Goal: Information Seeking & Learning: Find specific page/section

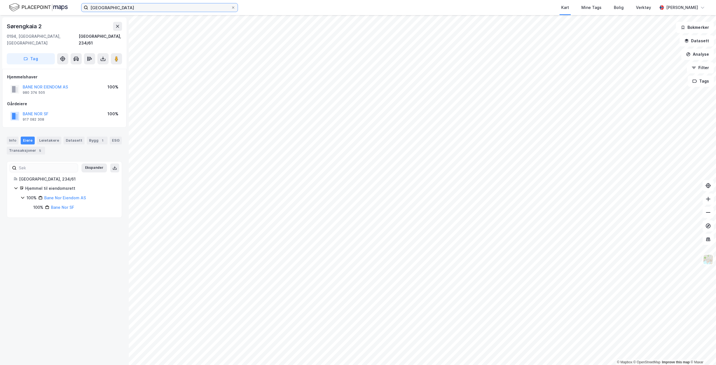
click at [112, 9] on input "bjørvika skole" at bounding box center [159, 7] width 143 height 8
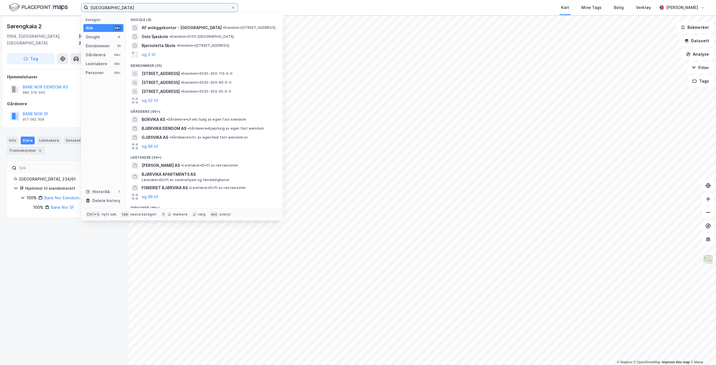
click at [112, 9] on input "bjørvika skole" at bounding box center [159, 7] width 143 height 8
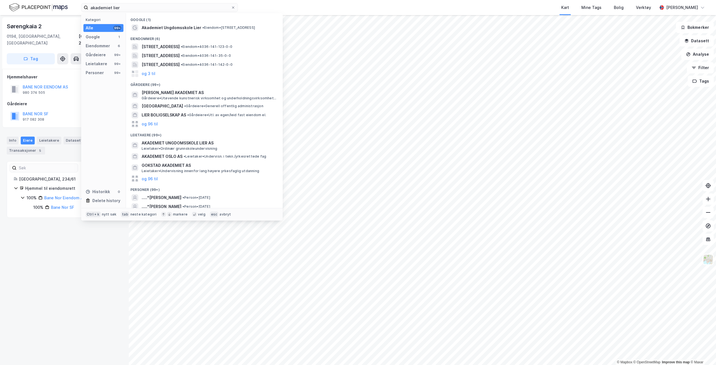
click at [174, 28] on span "Akademiet Ungdomsskole Lier" at bounding box center [172, 27] width 60 height 7
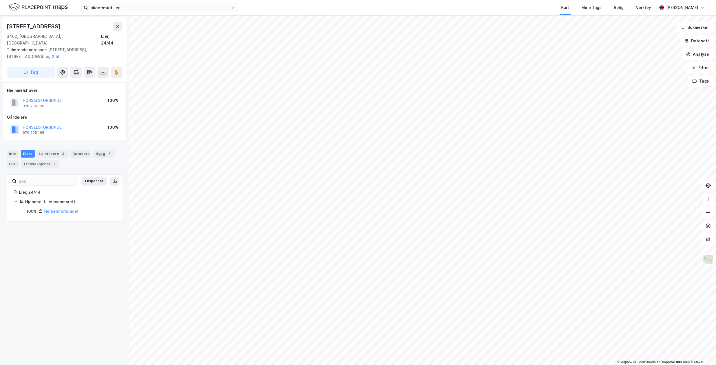
click at [151, 15] on div "akademiet lier Kart Mine Tags Bolig Verktøy Sondre Nilsen Rødevand" at bounding box center [358, 7] width 716 height 15
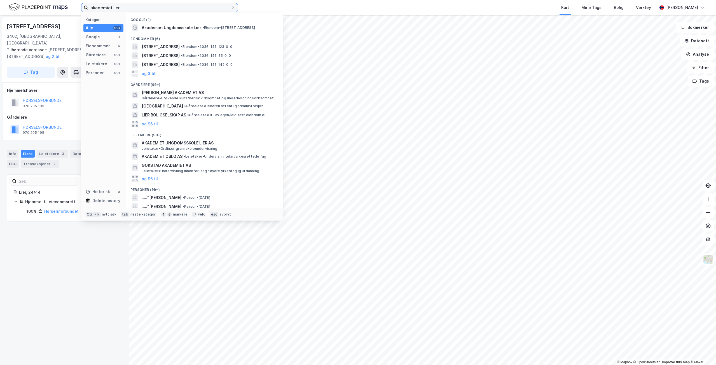
click at [152, 10] on input "akademiet lier" at bounding box center [159, 7] width 143 height 8
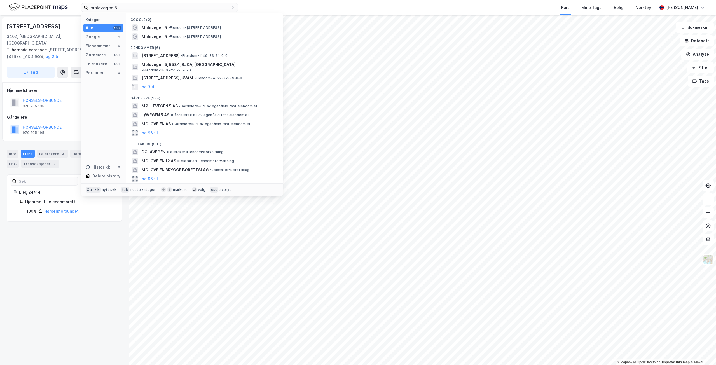
click at [177, 28] on span "• Eiendom • Molovegen 5, 6004 Ålesund" at bounding box center [194, 27] width 53 height 4
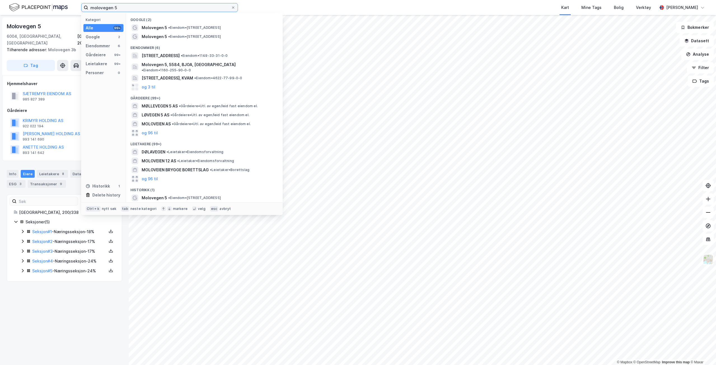
drag, startPoint x: 129, startPoint y: 9, endPoint x: 0, endPoint y: 0, distance: 129.9
click at [0, 0] on html "molovegen 5 Kategori Alle 99+ Google 2 Eiendommer 6 Gårdeiere 99+ Leietakere 99…" at bounding box center [358, 182] width 716 height 365
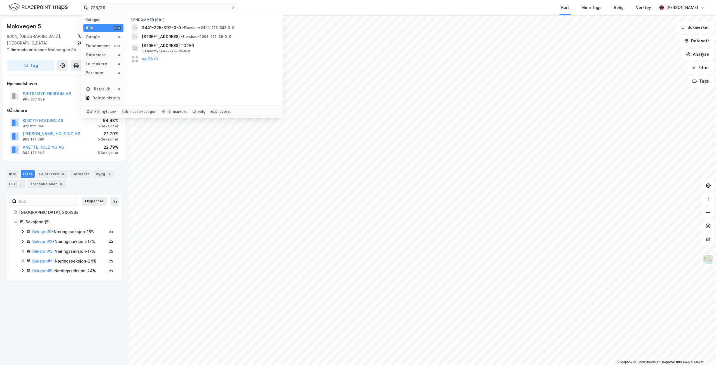
click at [227, 31] on div "3441-225-392-0-0 • Eiendom • 3441-225-392-0-0" at bounding box center [204, 27] width 148 height 9
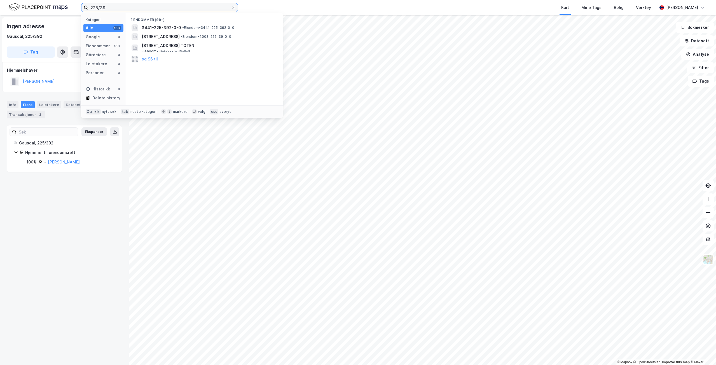
click at [110, 6] on input "225/39" at bounding box center [159, 7] width 143 height 8
click at [168, 29] on span "Johan Selmers gate 5, 0475, OSLO, OSLO" at bounding box center [177, 27] width 70 height 7
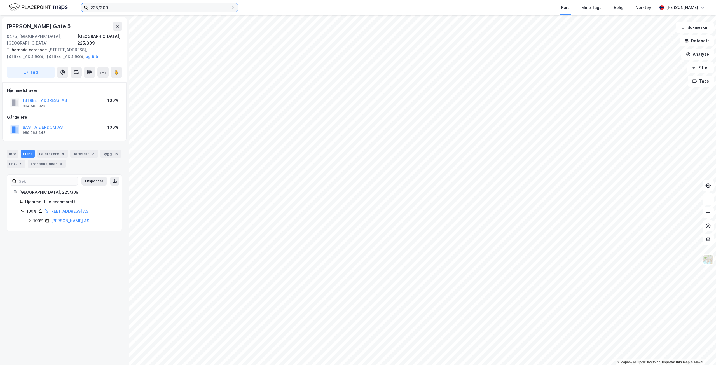
drag, startPoint x: 121, startPoint y: 8, endPoint x: 6, endPoint y: -24, distance: 119.2
click at [6, 0] on html "225/309 Kart Mine Tags Bolig Verktøy Sondre Nilsen Rødevand © Mapbox © OpenStre…" at bounding box center [358, 182] width 716 height 365
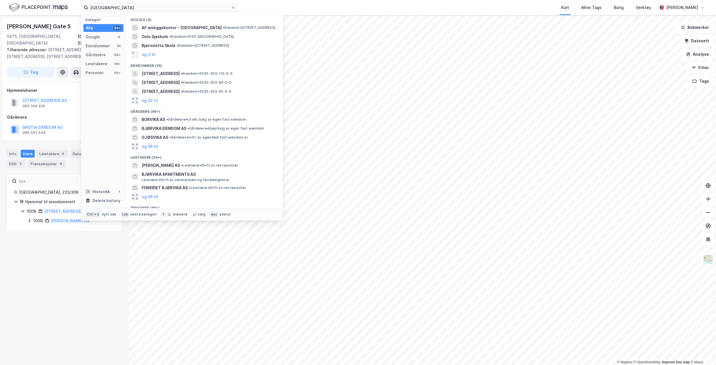
click at [218, 32] on div "AF anleggskontor - Bjørvika skole • Eiendom • Sørengkaia 2, 0194 Oslo" at bounding box center [204, 27] width 148 height 9
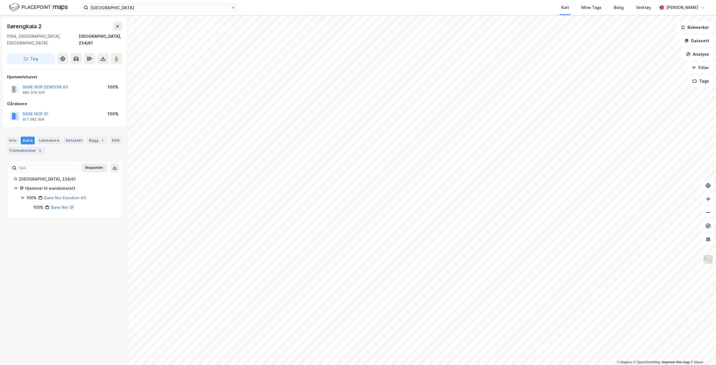
click at [120, 12] on label "bjørvika skole" at bounding box center [159, 7] width 157 height 9
click at [120, 12] on input "bjørvika skole" at bounding box center [159, 7] width 143 height 8
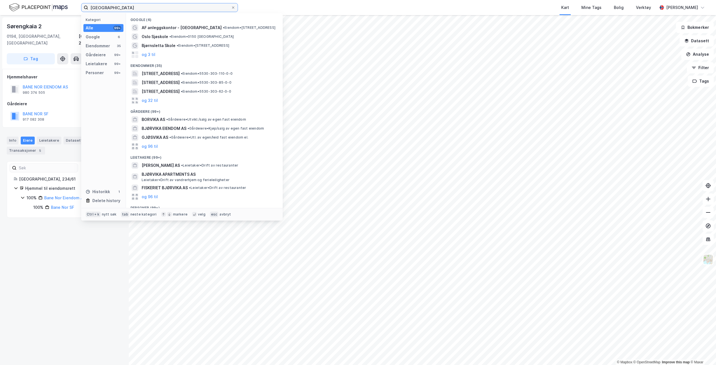
click at [109, 9] on input "bjørvika skole" at bounding box center [159, 7] width 143 height 8
click at [109, 8] on input "bjørvika skole" at bounding box center [159, 7] width 143 height 8
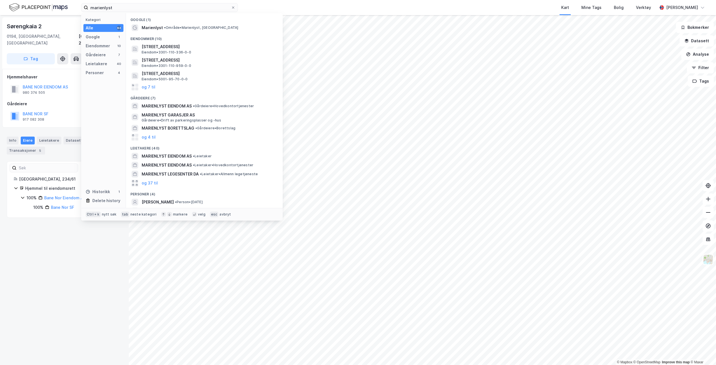
click at [164, 28] on span "•" at bounding box center [165, 27] width 2 height 4
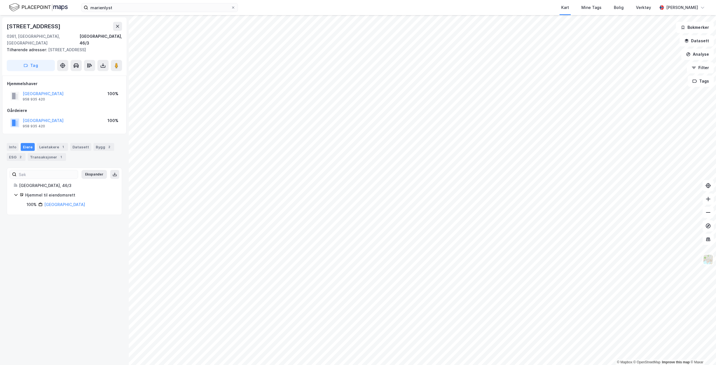
click at [133, 13] on div "marienlyst Kart Mine Tags Bolig Verktøy Sondre Nilsen Rødevand" at bounding box center [358, 7] width 716 height 15
click at [140, 10] on input "marienlyst" at bounding box center [159, 7] width 143 height 8
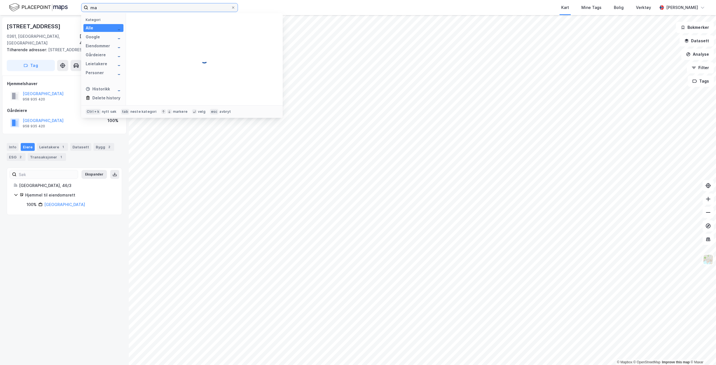
type input "m"
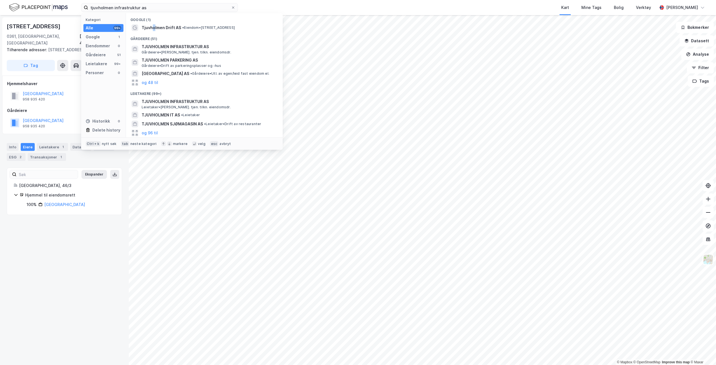
click at [154, 29] on span "Tjuvholmen Drift AS" at bounding box center [161, 27] width 39 height 7
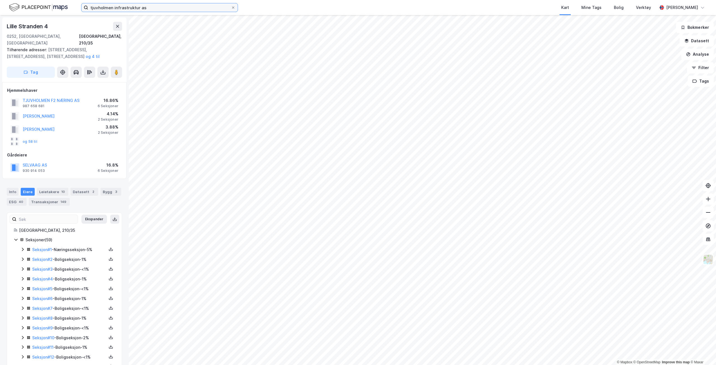
click at [150, 10] on input "tjuvholmen infrastruktur as" at bounding box center [159, 7] width 143 height 8
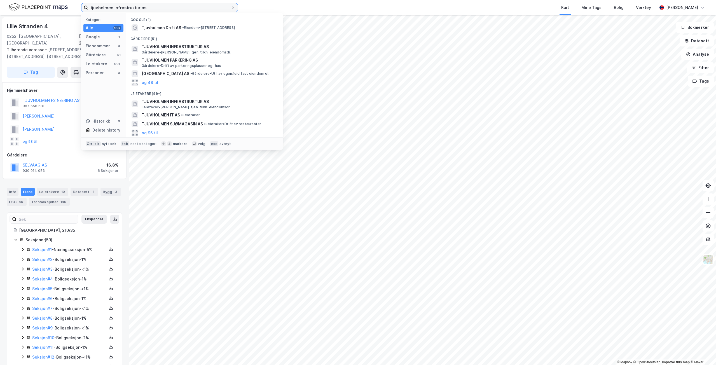
click at [153, 10] on input "tjuvholmen infrastruktur as" at bounding box center [159, 7] width 143 height 8
drag, startPoint x: 159, startPoint y: 10, endPoint x: 0, endPoint y: -17, distance: 161.6
click at [0, 0] on html "tjuvholmen infrastruktur as Kategori Alle 99+ Google 1 Eiendommer 0 Gårdeiere 5…" at bounding box center [358, 182] width 716 height 365
type input "opg"
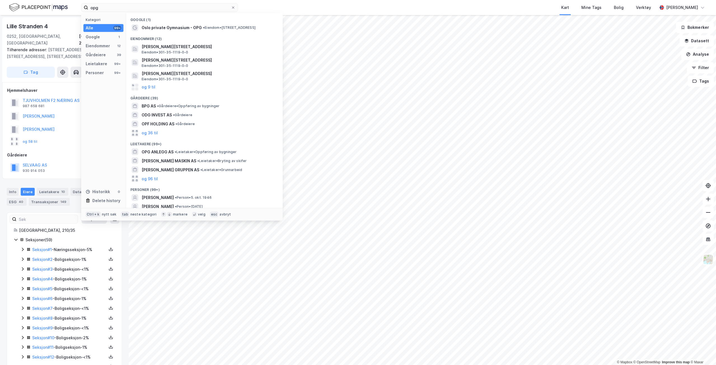
click at [165, 28] on span "Oslo private Gymnasium - OPG" at bounding box center [172, 27] width 60 height 7
